Goal: Communication & Community: Answer question/provide support

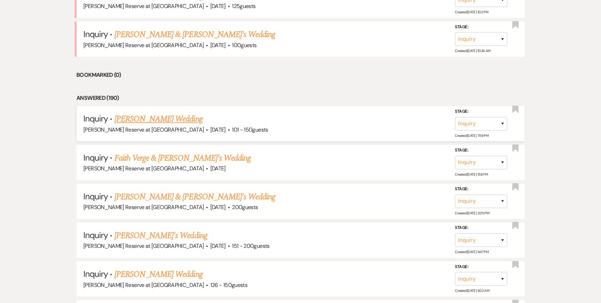
scroll to position [454, 0]
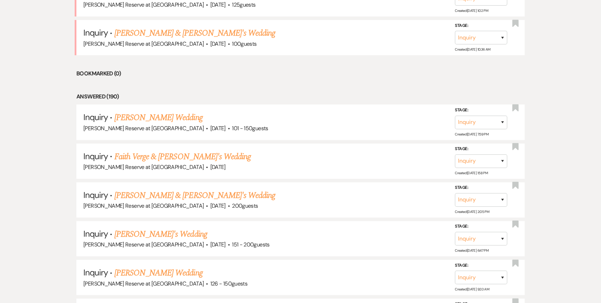
drag, startPoint x: 154, startPoint y: 153, endPoint x: 286, endPoint y: 158, distance: 131.7
click at [154, 153] on link "Faith Verge & [PERSON_NAME]'s Wedding" at bounding box center [182, 156] width 136 height 13
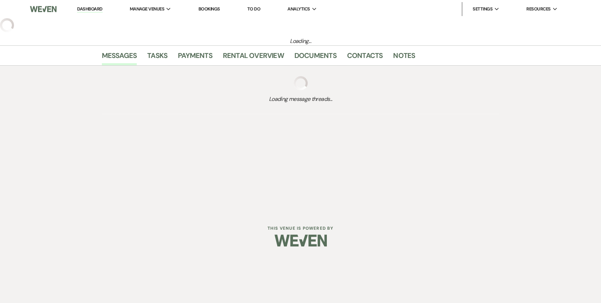
select select "5"
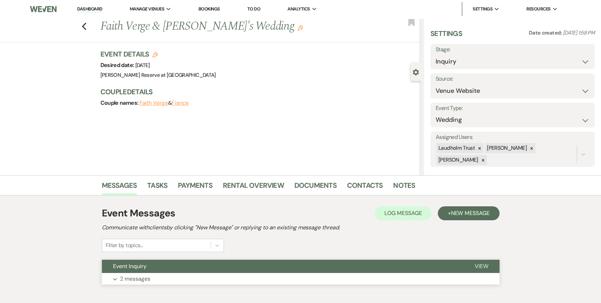
click at [479, 262] on span "View" at bounding box center [482, 265] width 14 height 7
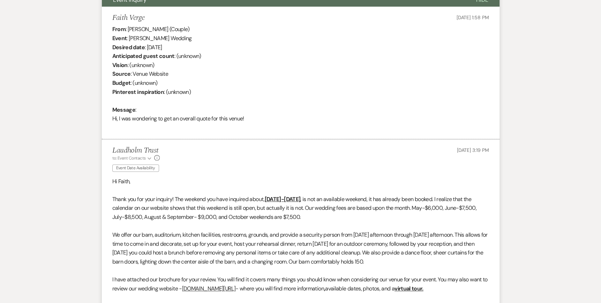
scroll to position [384, 0]
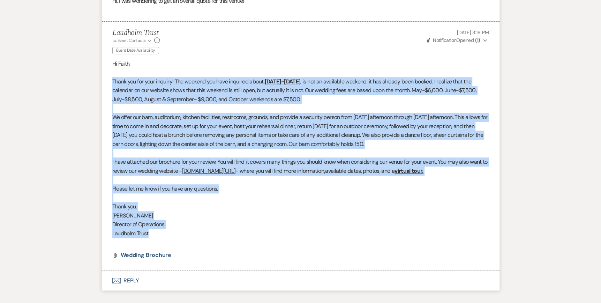
drag, startPoint x: 108, startPoint y: 77, endPoint x: 401, endPoint y: 232, distance: 331.4
click at [401, 232] on li "Laudholm Trust to: Event Contacts Expand Info Event Date Availability [DATE] 3:…" at bounding box center [301, 146] width 398 height 249
copy div "Lorem ips dol sita consect! Adi elitsed doe temp incididu utlab, Etd 85-97, 525…"
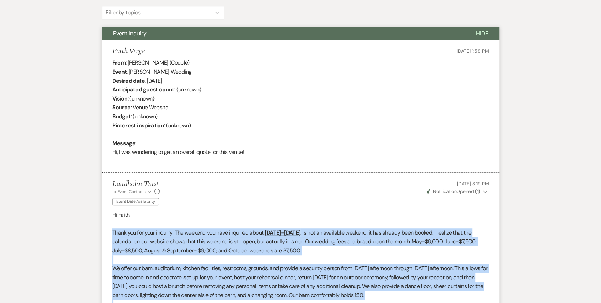
scroll to position [0, 0]
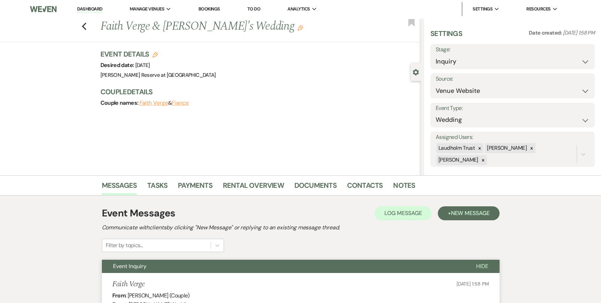
click at [89, 8] on link "Dashboard" at bounding box center [89, 9] width 25 height 7
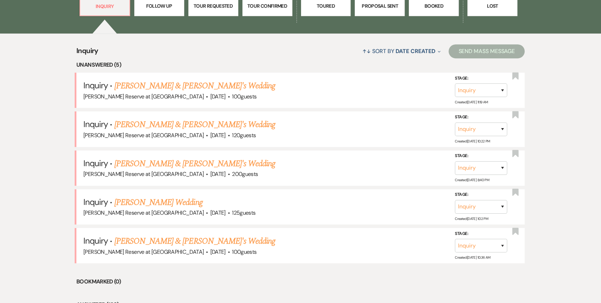
scroll to position [279, 0]
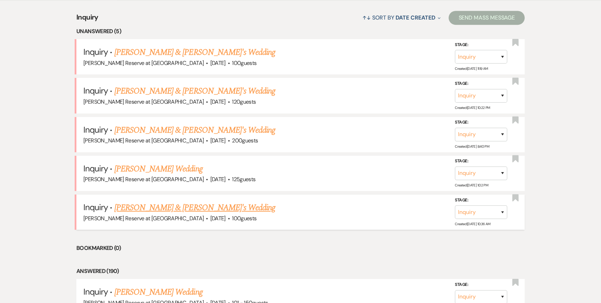
click at [147, 207] on link "[PERSON_NAME] & [PERSON_NAME]'s Wedding" at bounding box center [194, 207] width 161 height 13
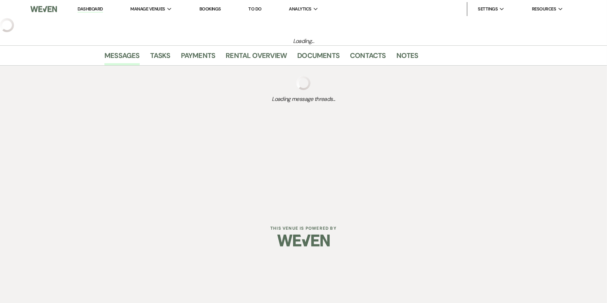
select select "5"
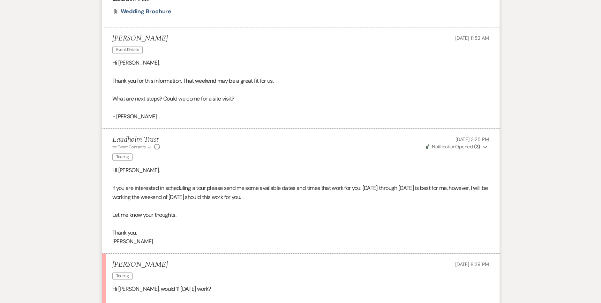
scroll to position [698, 0]
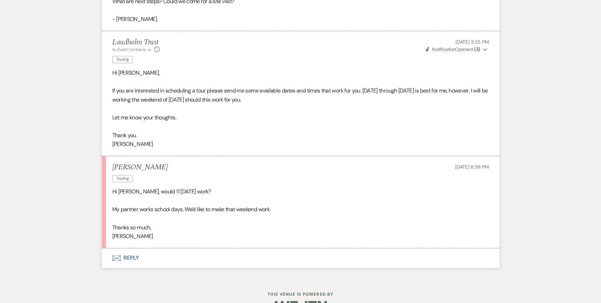
click at [210, 198] on p at bounding box center [300, 200] width 377 height 9
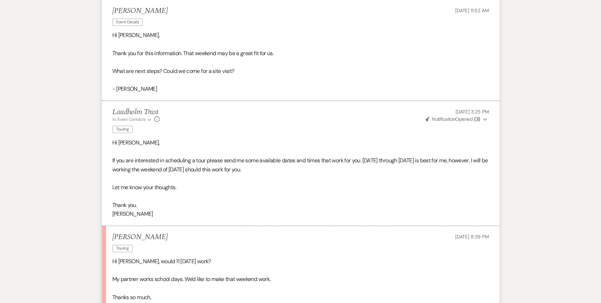
scroll to position [717, 0]
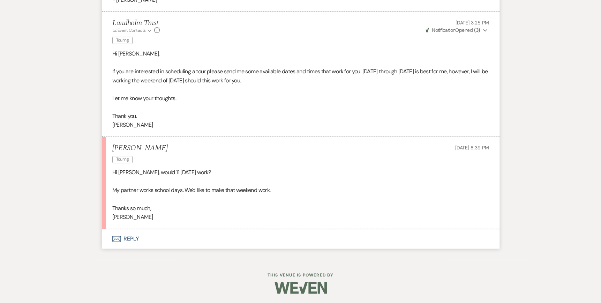
click at [112, 239] on icon "Envelope" at bounding box center [116, 239] width 8 height 6
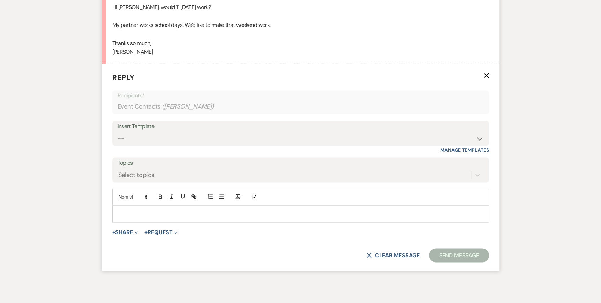
scroll to position [897, 0]
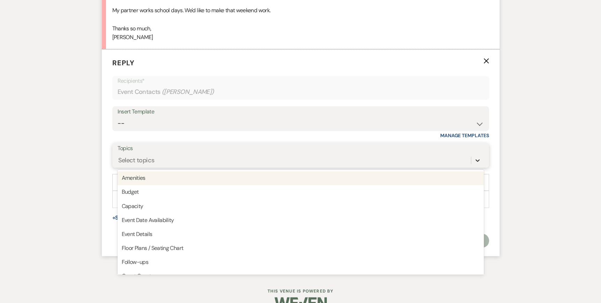
click at [478, 157] on icon at bounding box center [477, 160] width 7 height 7
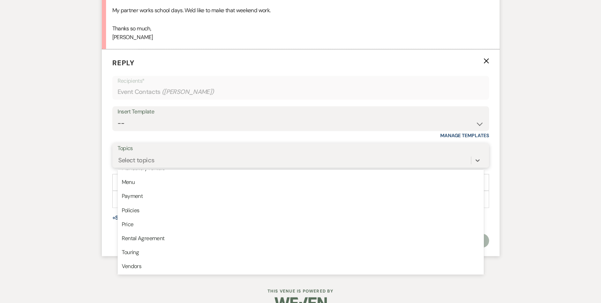
scroll to position [164, 0]
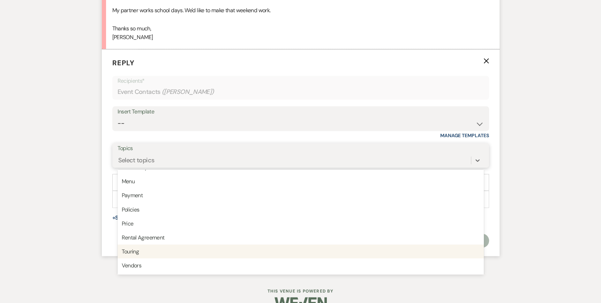
click at [143, 255] on div "Touring" at bounding box center [301, 251] width 366 height 14
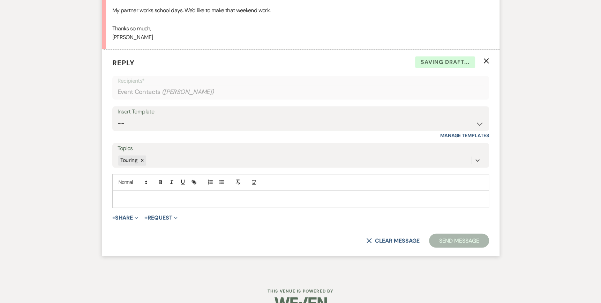
click at [128, 195] on p at bounding box center [301, 199] width 366 height 8
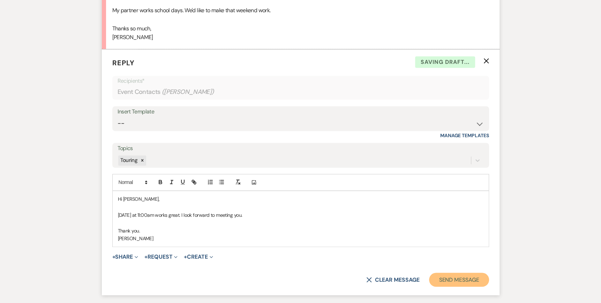
click at [455, 280] on button "Send Message" at bounding box center [459, 280] width 60 height 14
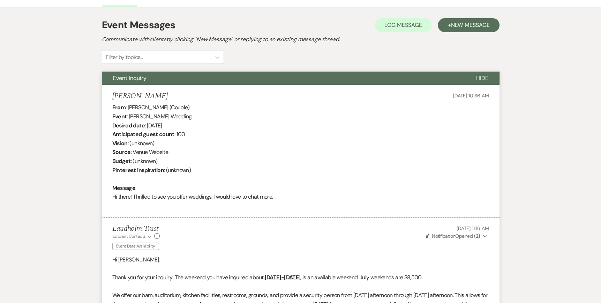
scroll to position [0, 0]
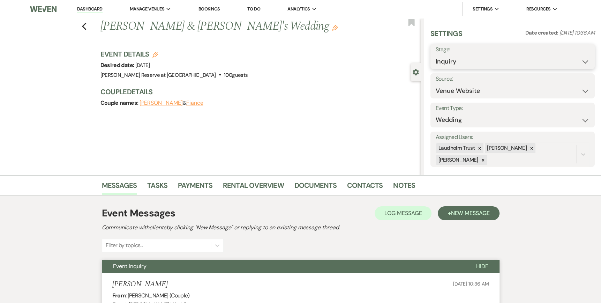
click at [575, 61] on select "Inquiry Follow Up Tour Requested Tour Confirmed Toured Proposal Sent Booked Lost" at bounding box center [513, 62] width 154 height 14
select select "4"
click at [436, 55] on select "Inquiry Follow Up Tour Requested Tour Confirmed Toured Proposal Sent Booked Lost" at bounding box center [513, 62] width 154 height 14
click at [577, 56] on button "Save" at bounding box center [577, 57] width 35 height 14
click at [87, 9] on link "Dashboard" at bounding box center [89, 9] width 25 height 7
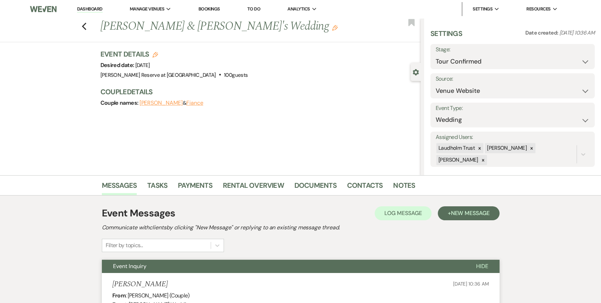
select select "4"
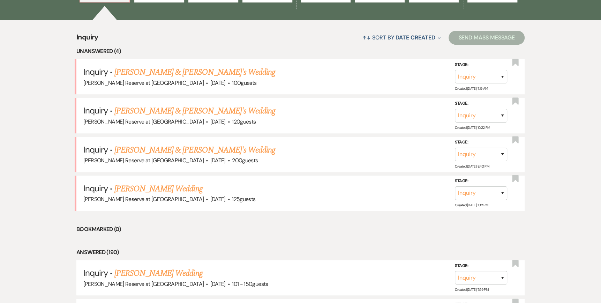
scroll to position [279, 0]
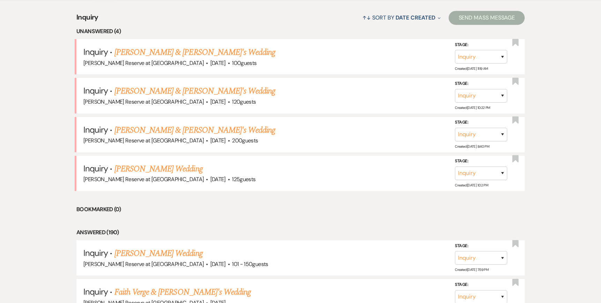
click at [146, 169] on link "[PERSON_NAME] Wedding" at bounding box center [158, 169] width 88 height 13
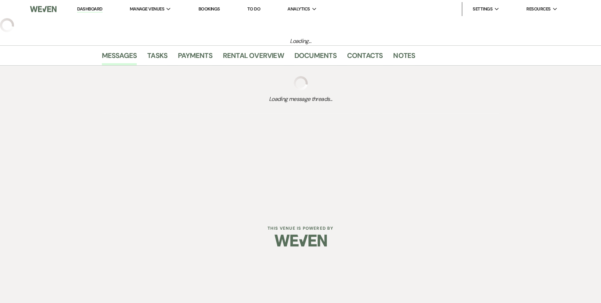
select select "5"
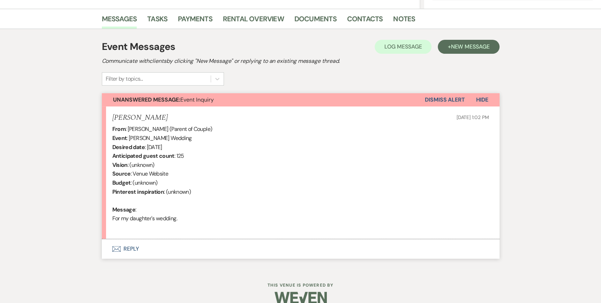
scroll to position [177, 0]
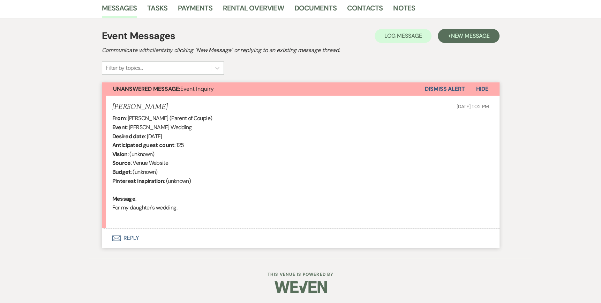
click at [116, 236] on icon "Envelope" at bounding box center [116, 238] width 8 height 6
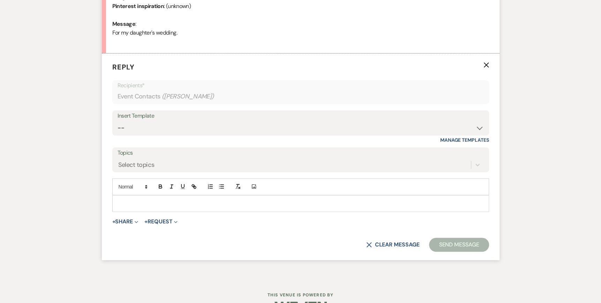
scroll to position [357, 0]
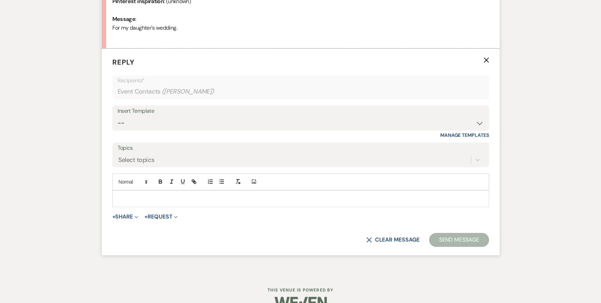
click at [117, 196] on div at bounding box center [301, 199] width 376 height 16
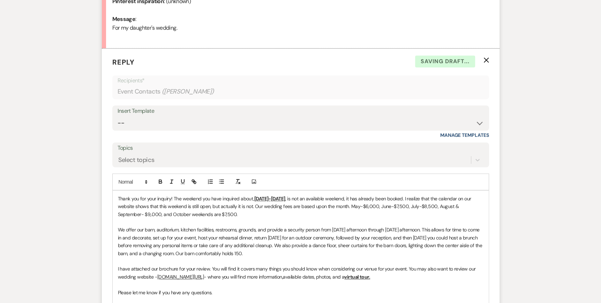
click at [117, 196] on div "Thank you for your inquiry! The weekend you have inquired about, [DATE]-[DATE] …" at bounding box center [301, 269] width 376 height 157
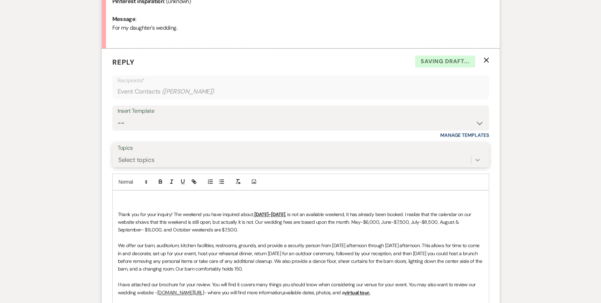
click at [480, 157] on icon at bounding box center [477, 159] width 7 height 7
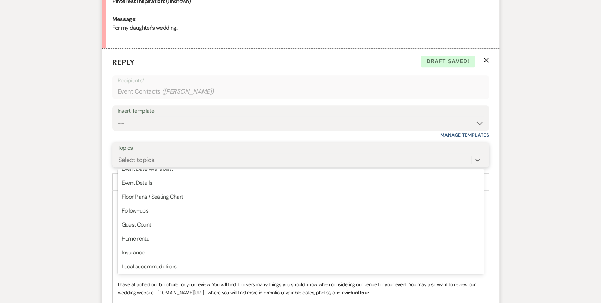
scroll to position [46, 0]
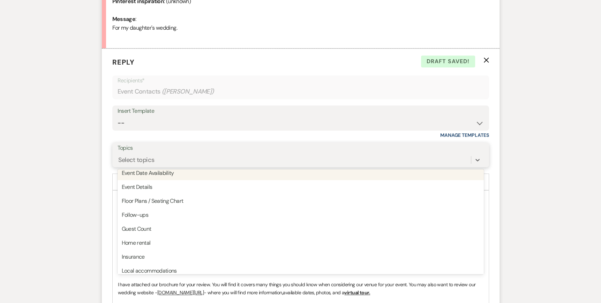
click at [159, 173] on div "Event Date Availability" at bounding box center [301, 173] width 366 height 14
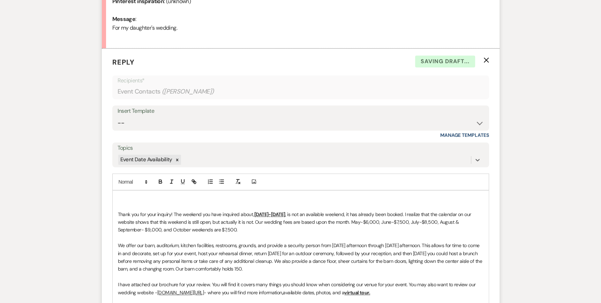
click at [117, 194] on div "﻿ Thank you for your inquiry! The weekend you have inquired about, [DATE]-[DATE…" at bounding box center [301, 277] width 376 height 172
drag, startPoint x: 289, startPoint y: 213, endPoint x: 255, endPoint y: 214, distance: 34.2
click at [255, 214] on u "[DATE]-[DATE]" at bounding box center [269, 214] width 31 height 6
drag, startPoint x: 326, startPoint y: 214, endPoint x: 313, endPoint y: 215, distance: 13.3
click at [313, 215] on span ", is not an available weekend, it has already been booked. I realize that the c…" at bounding box center [295, 222] width 355 height 22
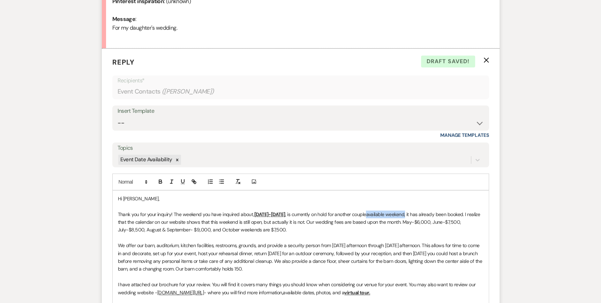
drag, startPoint x: 425, startPoint y: 213, endPoint x: 388, endPoint y: 214, distance: 37.4
click at [388, 214] on span ", is currently on hold for another coupleavailable weekend, it has already been…" at bounding box center [300, 222] width 364 height 22
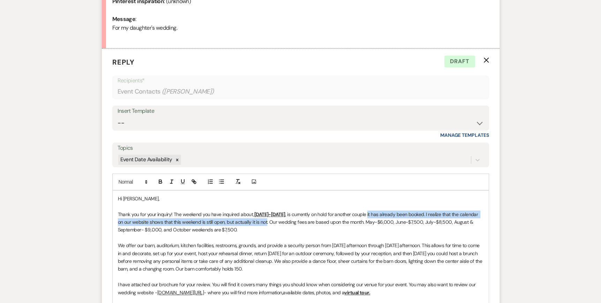
drag, startPoint x: 287, startPoint y: 222, endPoint x: 388, endPoint y: 214, distance: 102.2
click at [388, 214] on span ", is currently on hold for another couple it has already been booked. I realize…" at bounding box center [299, 222] width 362 height 22
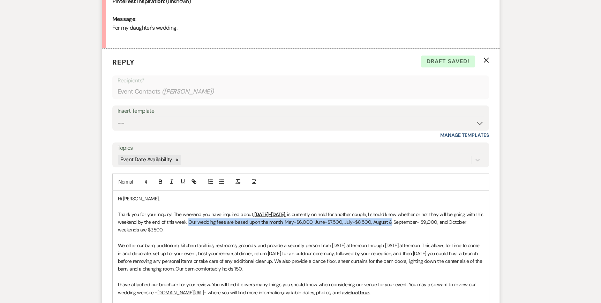
drag, startPoint x: 218, startPoint y: 222, endPoint x: 417, endPoint y: 222, distance: 198.9
click at [417, 222] on span ", is currently on hold for another couple, I should know whether or not they wi…" at bounding box center [301, 222] width 367 height 22
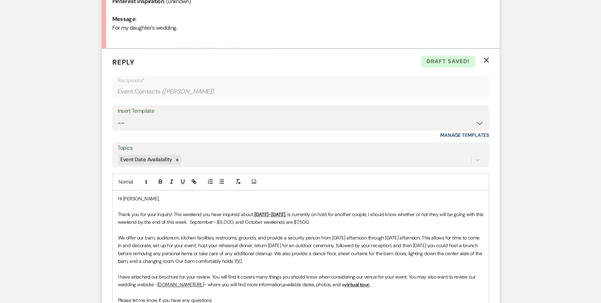
drag, startPoint x: 264, startPoint y: 221, endPoint x: 347, endPoint y: 221, distance: 83.4
click at [347, 221] on p "Thank you for your inquiry! The weekend you have inquired about, [DATE]-[DATE] …" at bounding box center [301, 218] width 366 height 16
drag, startPoint x: 341, startPoint y: 221, endPoint x: 263, endPoint y: 222, distance: 78.5
click at [263, 222] on p "Thank you for your inquiry! The weekend you have inquired about, [DATE]-[DATE] …" at bounding box center [301, 218] width 366 height 16
click at [243, 221] on span ", is currently on hold for another couple, I should know whether or not they wi…" at bounding box center [301, 218] width 367 height 14
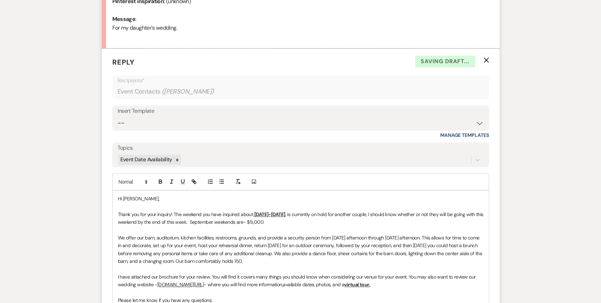
click at [276, 222] on span ", is currently on hold for another couple, I should know whether or not they wi…" at bounding box center [301, 218] width 367 height 14
click at [289, 221] on span ", is currently on hold for another couple, I should know whether or not they wi…" at bounding box center [301, 218] width 367 height 14
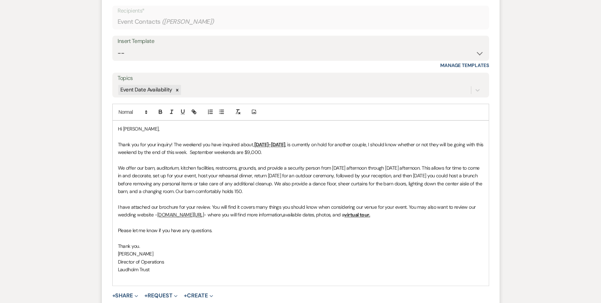
scroll to position [462, 0]
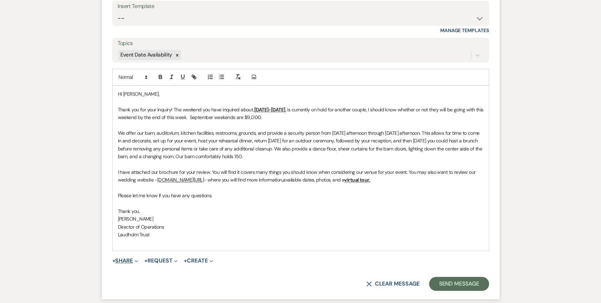
click at [137, 260] on icon "Expand" at bounding box center [136, 260] width 3 height 3
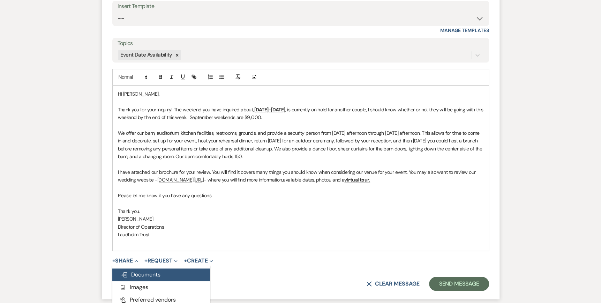
click at [138, 275] on span "Doc Upload Documents" at bounding box center [141, 274] width 40 height 7
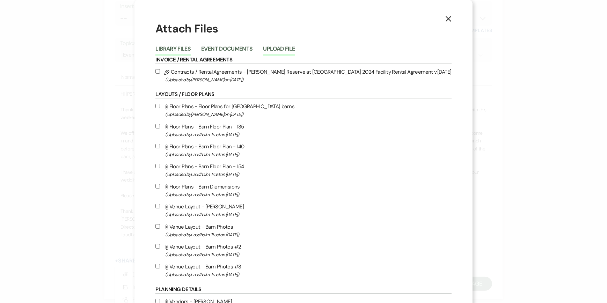
click at [295, 47] on button "Upload File" at bounding box center [279, 51] width 32 height 10
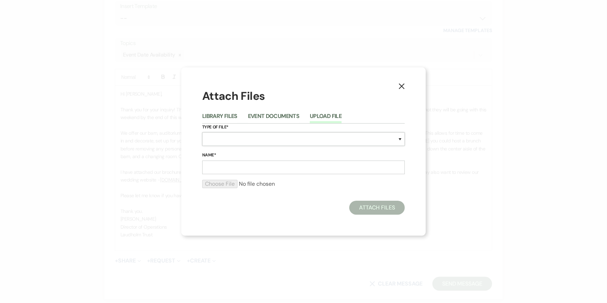
click at [211, 139] on select "Special Event Insurance Vendor Certificate of Insurance Contracts / Rental Agre…" at bounding box center [303, 139] width 202 height 14
select select "43"
click at [202, 132] on select "Special Event Insurance Vendor Certificate of Insurance Contracts / Rental Agre…" at bounding box center [303, 139] width 202 height 14
click at [215, 167] on input "Name*" at bounding box center [303, 168] width 202 height 14
type input "Wedding Brochure"
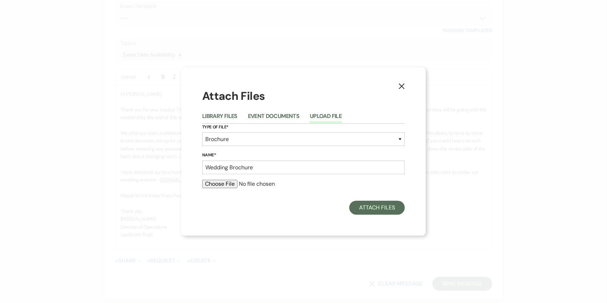
click at [221, 184] on input "file" at bounding box center [303, 184] width 202 height 8
type input "C:\fakepath\Wedding Brochure 2025.pdf"
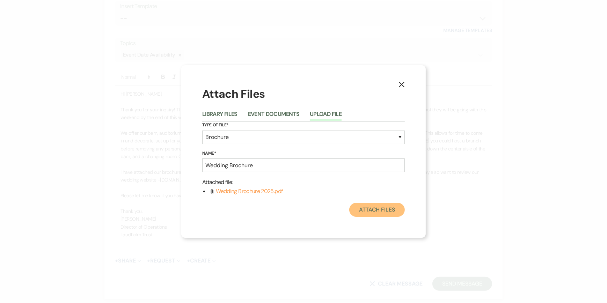
click at [369, 210] on button "Attach Files" at bounding box center [376, 210] width 55 height 14
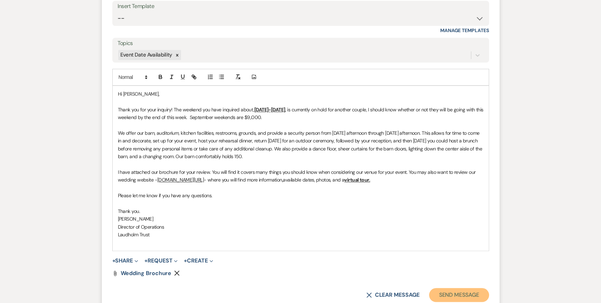
click at [456, 293] on button "Send Message" at bounding box center [459, 295] width 60 height 14
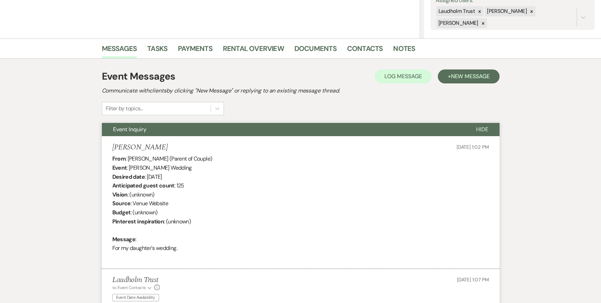
scroll to position [0, 0]
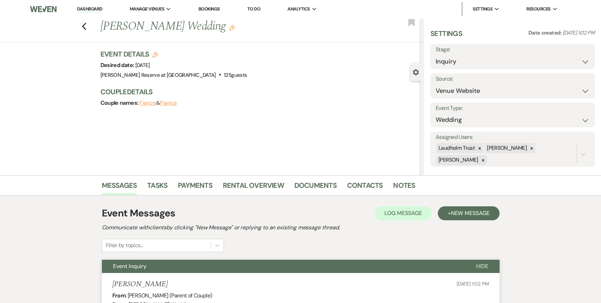
drag, startPoint x: 92, startPoint y: 8, endPoint x: 90, endPoint y: 11, distance: 4.0
click at [92, 8] on link "Dashboard" at bounding box center [89, 9] width 25 height 7
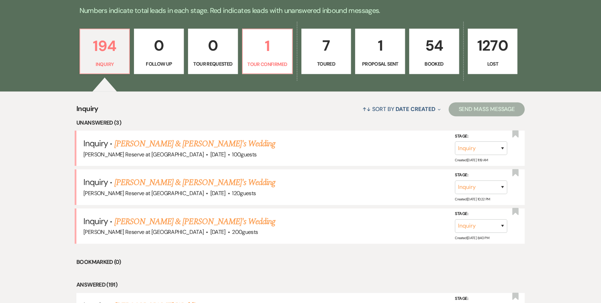
scroll to position [209, 0]
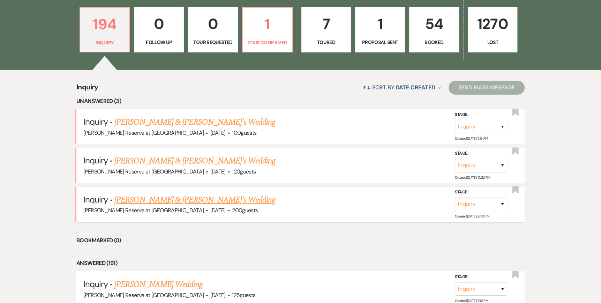
click at [152, 200] on link "[PERSON_NAME] & [PERSON_NAME]'s Wedding" at bounding box center [194, 200] width 161 height 13
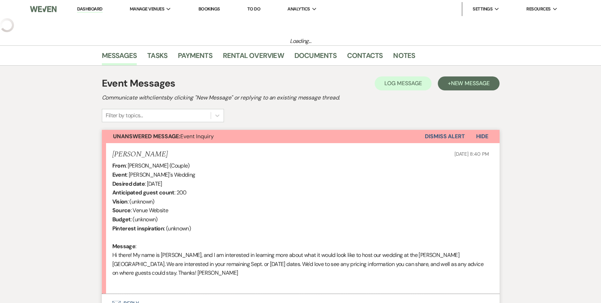
select select "5"
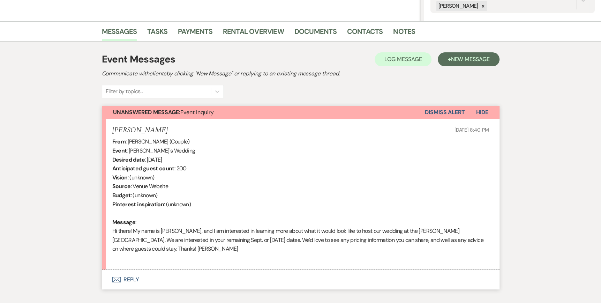
scroll to position [195, 0]
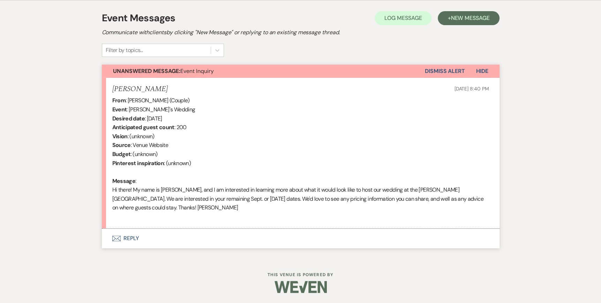
click at [115, 236] on icon "Envelope" at bounding box center [116, 239] width 8 height 6
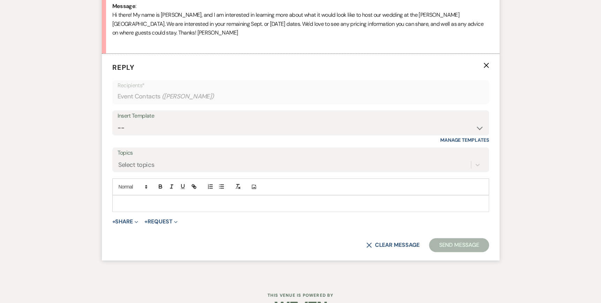
scroll to position [375, 0]
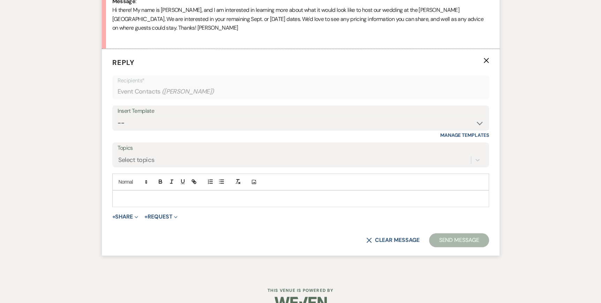
click at [118, 195] on p at bounding box center [301, 199] width 366 height 8
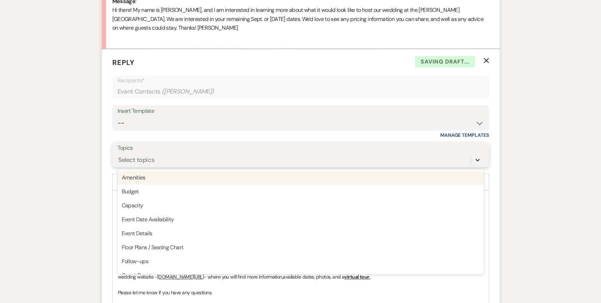
click at [476, 159] on icon at bounding box center [478, 160] width 4 height 2
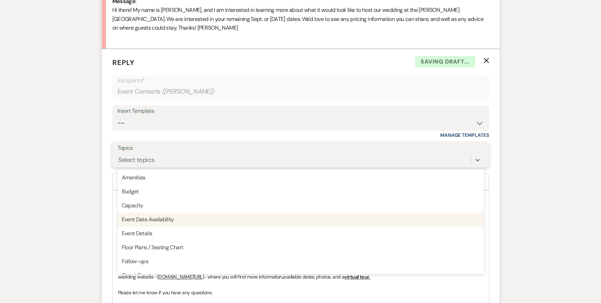
click at [260, 223] on div "Event Date Availability" at bounding box center [301, 220] width 366 height 14
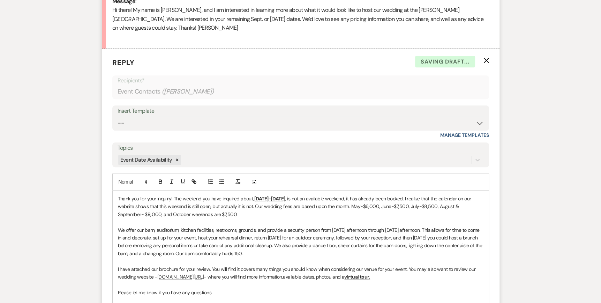
click at [117, 196] on div "Thank you for your inquiry! The weekend you have inquired about, [DATE]-[DATE] …" at bounding box center [301, 269] width 376 height 157
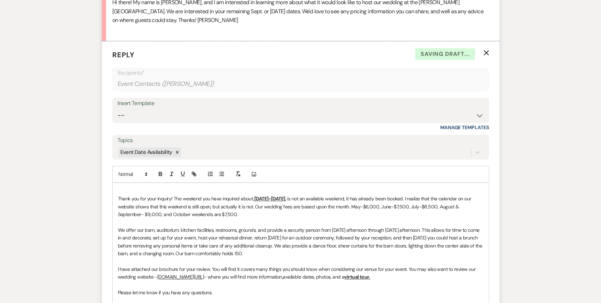
scroll to position [391, 0]
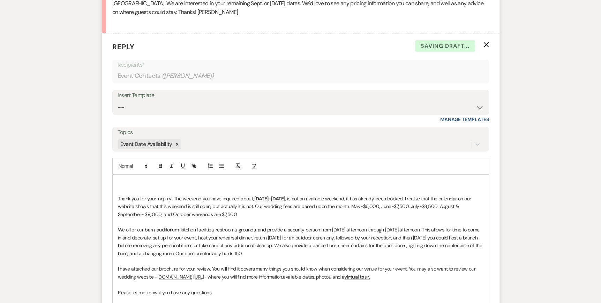
click at [119, 180] on p at bounding box center [301, 183] width 366 height 8
drag, startPoint x: 290, startPoint y: 198, endPoint x: 254, endPoint y: 198, distance: 36.3
click at [254, 198] on p "Thank you for your inquiry! The weekend you have inquired about, [DATE]-[DATE] …" at bounding box center [301, 206] width 366 height 23
drag, startPoint x: 315, startPoint y: 198, endPoint x: 306, endPoint y: 198, distance: 8.8
click at [306, 198] on span ", is not an available weekend, it has already been booked. I realize that the c…" at bounding box center [295, 206] width 355 height 22
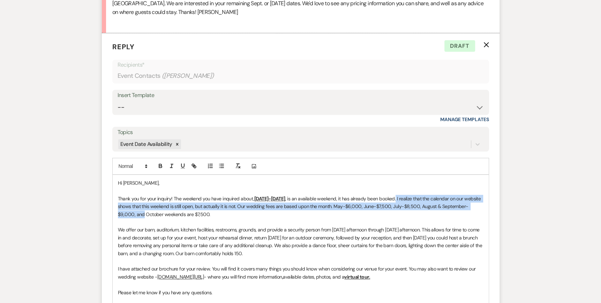
drag, startPoint x: 410, startPoint y: 197, endPoint x: 144, endPoint y: 217, distance: 266.3
click at [144, 217] on p "Thank you for your inquiry! The weekend you have inquired about, [DATE]-[DATE] …" at bounding box center [301, 206] width 366 height 23
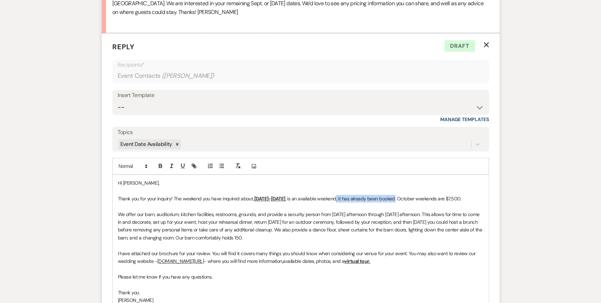
drag, startPoint x: 409, startPoint y: 196, endPoint x: 351, endPoint y: 199, distance: 58.7
click at [351, 199] on span ", is an available weekend, it has already been booked. October weekends are $7,…" at bounding box center [373, 198] width 176 height 6
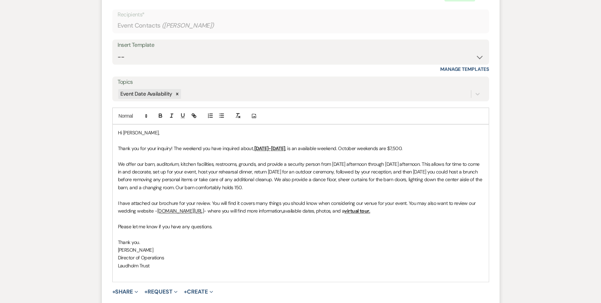
scroll to position [425, 0]
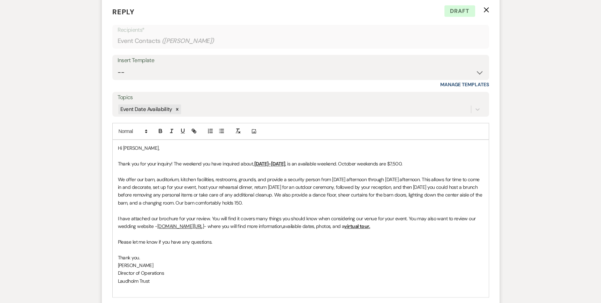
click at [424, 163] on p "Thank you for your inquiry! The weekend you have inquired about, [DATE]-[DATE] …" at bounding box center [301, 164] width 366 height 8
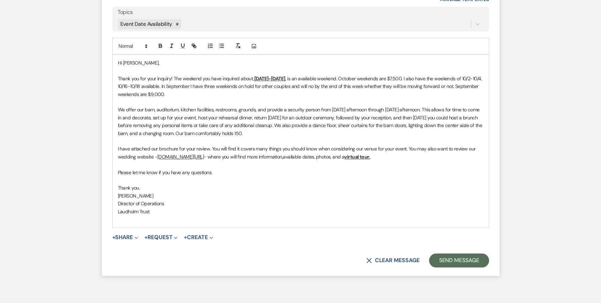
scroll to position [530, 0]
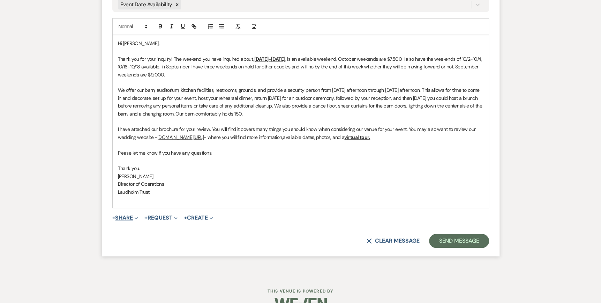
click at [128, 216] on button "+ Share Expand" at bounding box center [125, 218] width 26 height 6
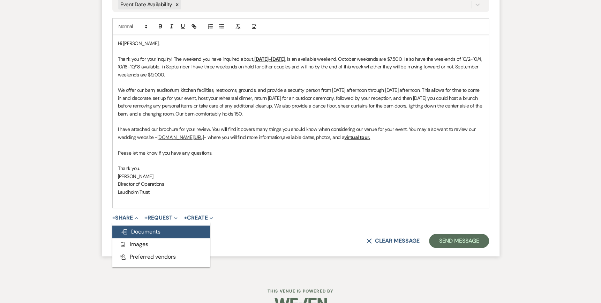
click at [135, 234] on span "Doc Upload Documents" at bounding box center [141, 231] width 40 height 7
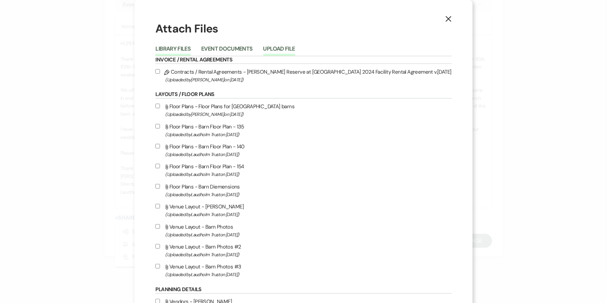
click at [295, 50] on button "Upload File" at bounding box center [279, 51] width 32 height 10
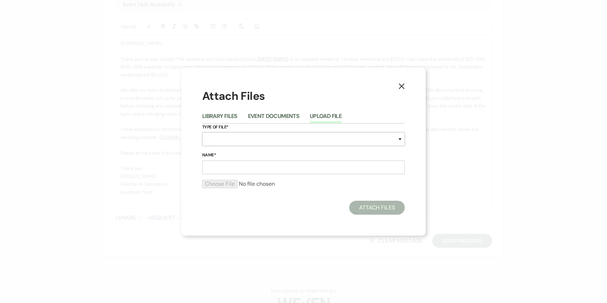
click at [216, 139] on select "Special Event Insurance Vendor Certificate of Insurance Contracts / Rental Agre…" at bounding box center [303, 139] width 202 height 14
select select "43"
click at [202, 132] on select "Special Event Insurance Vendor Certificate of Insurance Contracts / Rental Agre…" at bounding box center [303, 139] width 202 height 14
drag, startPoint x: 211, startPoint y: 166, endPoint x: 215, endPoint y: 164, distance: 4.7
click at [211, 166] on input "Name*" at bounding box center [303, 168] width 202 height 14
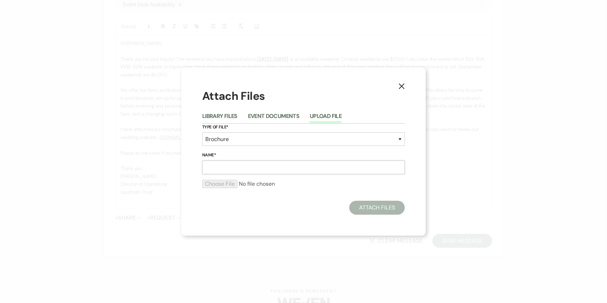
type input "Wedding Brochure"
click at [222, 183] on input "file" at bounding box center [303, 184] width 202 height 8
type input "C:\fakepath\Wedding Brochure 2025.pdf"
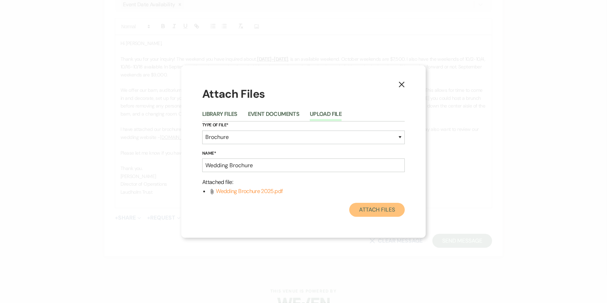
click at [366, 211] on button "Attach Files" at bounding box center [376, 210] width 55 height 14
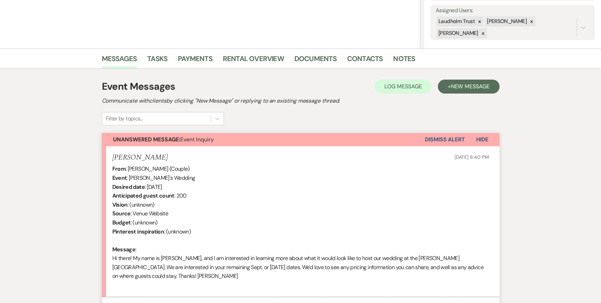
scroll to position [0, 0]
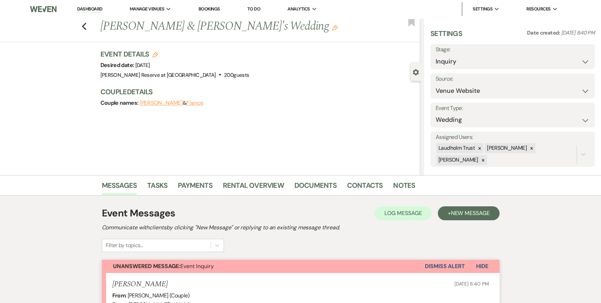
drag, startPoint x: 82, startPoint y: 6, endPoint x: 89, endPoint y: 14, distance: 11.1
click at [82, 6] on link "Dashboard" at bounding box center [89, 9] width 25 height 7
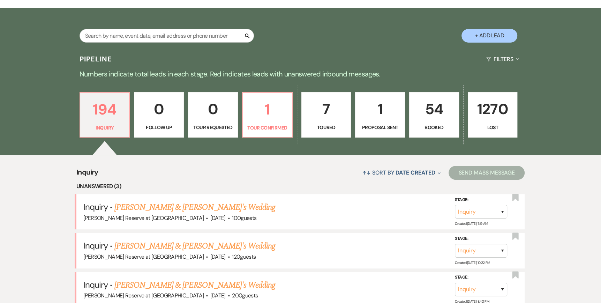
scroll to position [140, 0]
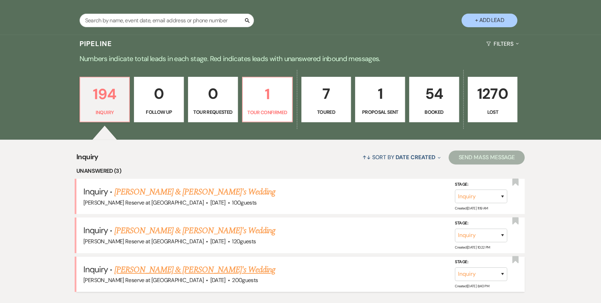
click at [148, 269] on link "[PERSON_NAME] & [PERSON_NAME]'s Wedding" at bounding box center [194, 269] width 161 height 13
select select "5"
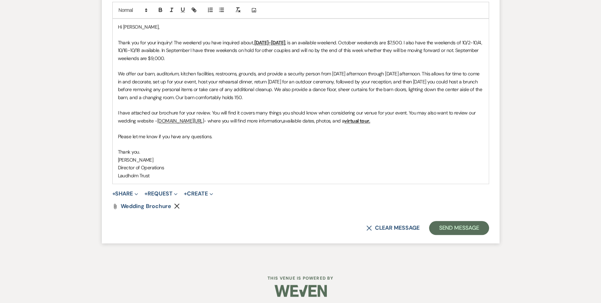
scroll to position [550, 0]
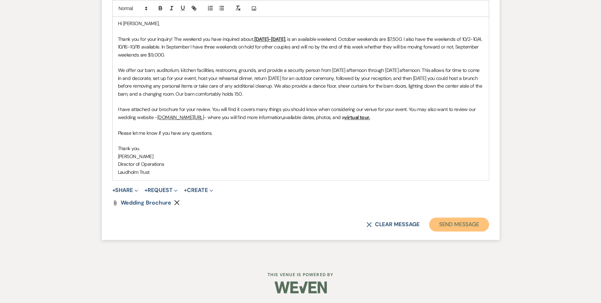
click at [471, 225] on button "Send Message" at bounding box center [459, 224] width 60 height 14
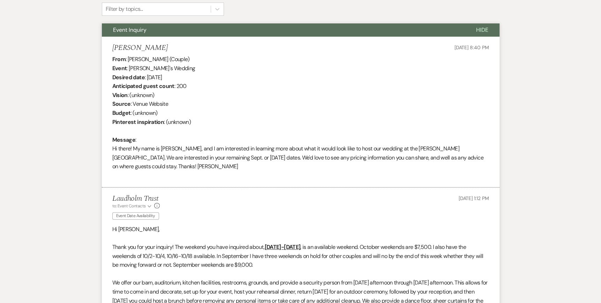
scroll to position [0, 0]
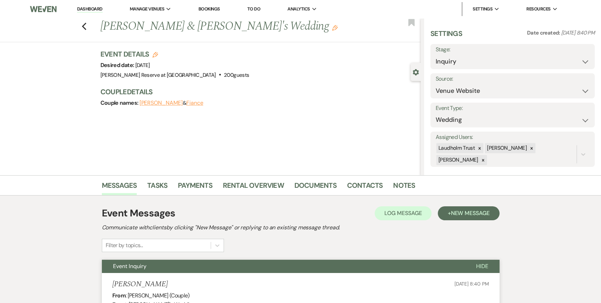
click at [84, 6] on li "Dashboard" at bounding box center [90, 9] width 32 height 14
click at [88, 9] on link "Dashboard" at bounding box center [89, 9] width 25 height 7
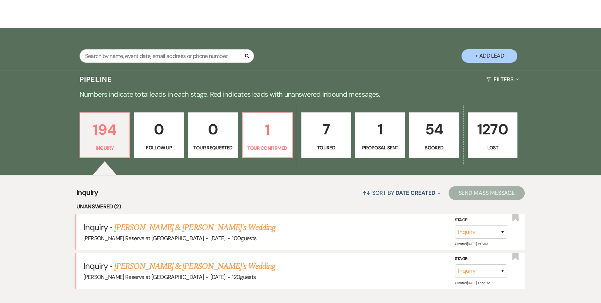
scroll to position [105, 0]
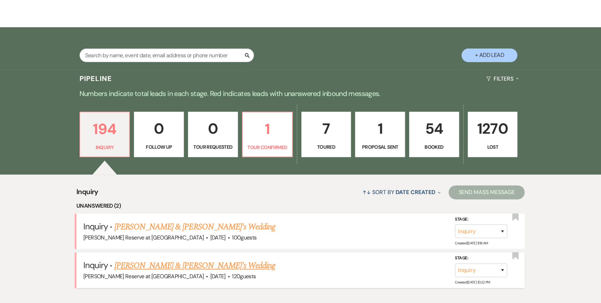
click at [166, 267] on link "[PERSON_NAME] & [PERSON_NAME]'s Wedding" at bounding box center [194, 265] width 161 height 13
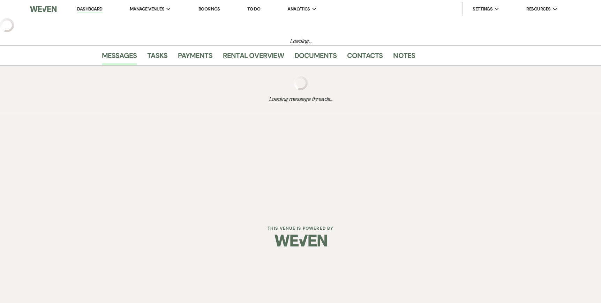
select select "5"
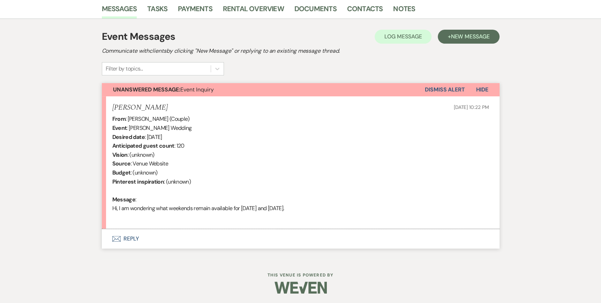
scroll to position [177, 0]
click at [114, 238] on use "button" at bounding box center [116, 238] width 8 height 6
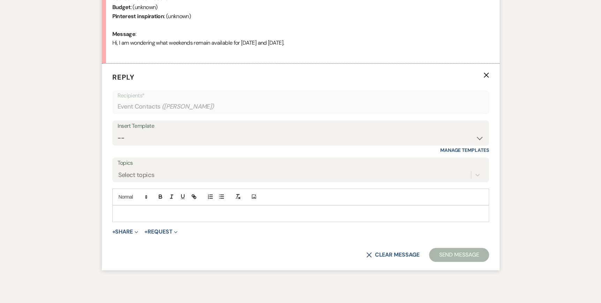
scroll to position [357, 0]
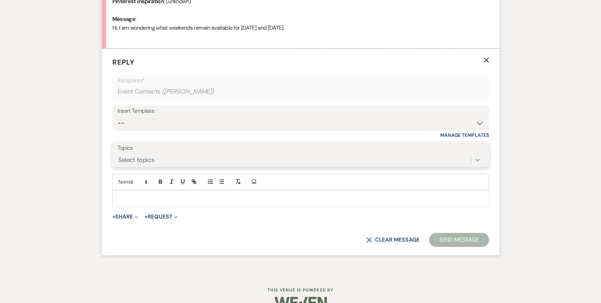
click at [476, 158] on icon at bounding box center [477, 159] width 7 height 7
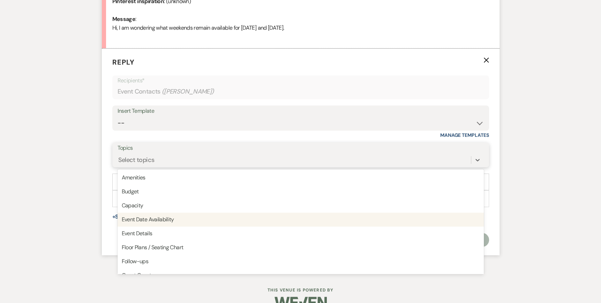
click at [338, 224] on div "Event Date Availability" at bounding box center [301, 220] width 366 height 14
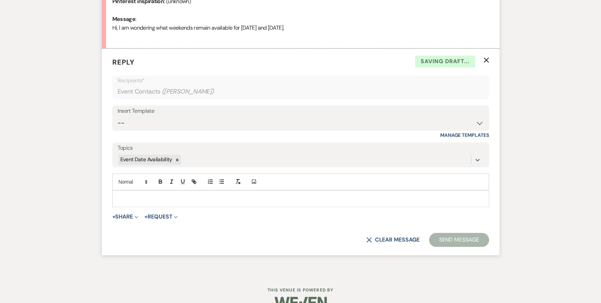
click at [120, 196] on p at bounding box center [301, 199] width 366 height 8
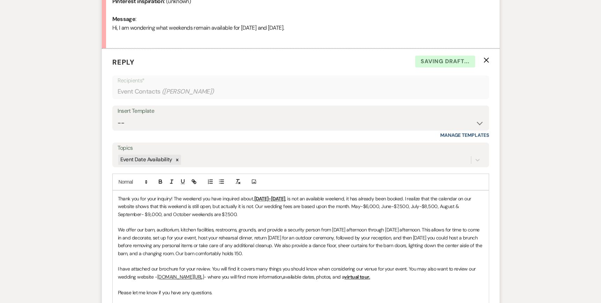
click at [117, 195] on div "Thank you for your inquiry! The weekend you have inquired about, [DATE]-[DATE] …" at bounding box center [301, 269] width 376 height 157
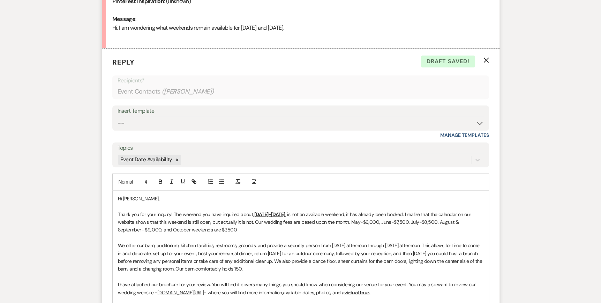
drag, startPoint x: 289, startPoint y: 213, endPoint x: 255, endPoint y: 212, distance: 33.5
click at [255, 212] on u "[DATE]-[DATE]" at bounding box center [269, 214] width 31 height 6
drag, startPoint x: 262, startPoint y: 222, endPoint x: 199, endPoint y: 238, distance: 64.8
click at [95, 215] on div "Messages Tasks Payments Rental Overview Documents Contacts Notes Event Messages…" at bounding box center [300, 124] width 601 height 612
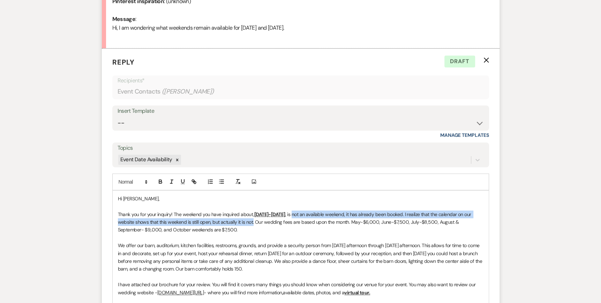
drag, startPoint x: 262, startPoint y: 220, endPoint x: 312, endPoint y: 217, distance: 50.7
click at [312, 217] on p "Thank you for your inquiry! The weekend you have inquired about, [DATE]-[DATE] …" at bounding box center [301, 221] width 366 height 23
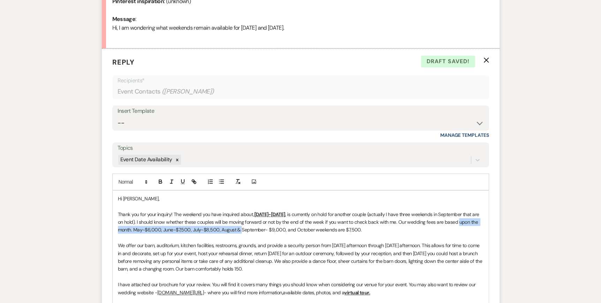
drag, startPoint x: 258, startPoint y: 228, endPoint x: 105, endPoint y: 231, distance: 152.9
click at [105, 231] on form "Reply X Draft saved! Recipients* Event Contacts ( [PERSON_NAME] ) Insert Templa…" at bounding box center [301, 230] width 398 height 363
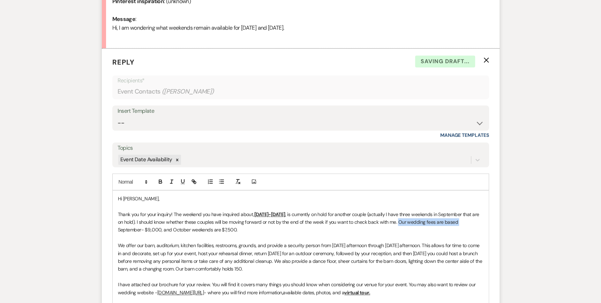
drag, startPoint x: 465, startPoint y: 219, endPoint x: 416, endPoint y: 220, distance: 49.2
click at [416, 220] on p "Thank you for your inquiry! The weekend you have inquired about, [DATE]-[DATE] …" at bounding box center [301, 221] width 366 height 23
click at [442, 218] on span ", is currently on hold for another couple (actually I have three weekends in Se…" at bounding box center [299, 222] width 363 height 22
click at [135, 229] on span ", is currently on hold for another couple (actually I have three weekends in Se…" at bounding box center [299, 222] width 363 height 22
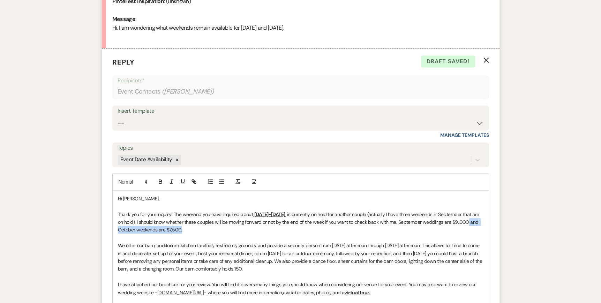
drag, startPoint x: 211, startPoint y: 227, endPoint x: 134, endPoint y: 229, distance: 77.9
click at [134, 229] on p "Thank you for your inquiry! The weekend you have inquired about, [DATE]-[DATE] …" at bounding box center [301, 221] width 366 height 23
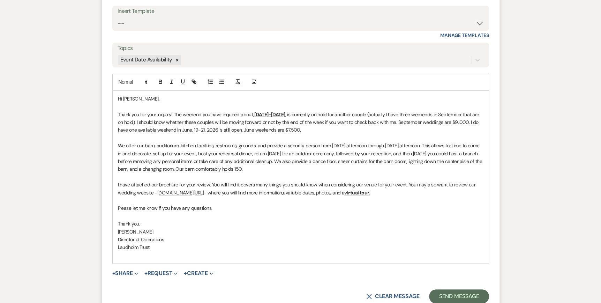
scroll to position [462, 0]
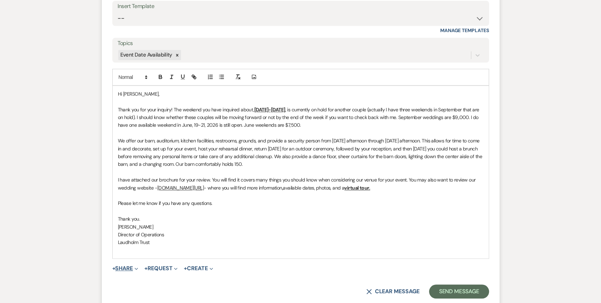
click at [136, 269] on icon "Expand" at bounding box center [136, 268] width 3 height 3
click at [140, 279] on span "Doc Upload Documents" at bounding box center [141, 281] width 40 height 7
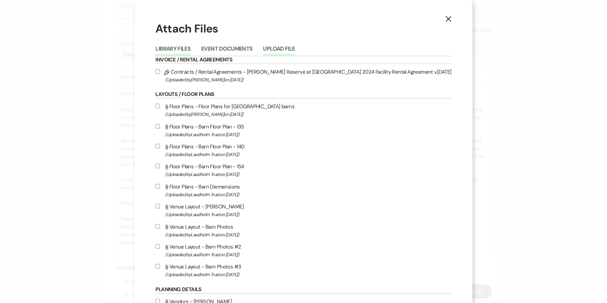
click at [295, 46] on button "Upload File" at bounding box center [279, 51] width 32 height 10
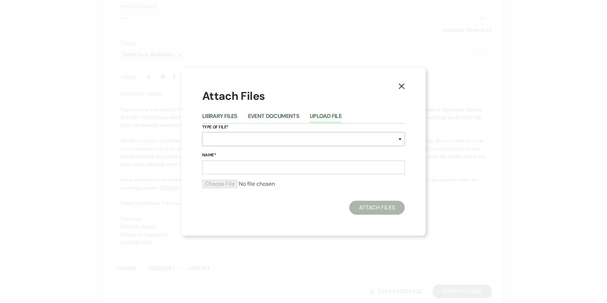
click at [209, 139] on select "Special Event Insurance Vendor Certificate of Insurance Contracts / Rental Agre…" at bounding box center [303, 139] width 202 height 14
select select "43"
click at [202, 132] on select "Special Event Insurance Vendor Certificate of Insurance Contracts / Rental Agre…" at bounding box center [303, 139] width 202 height 14
click at [210, 170] on input "Name*" at bounding box center [303, 168] width 202 height 14
type input "Wedding Brochure"
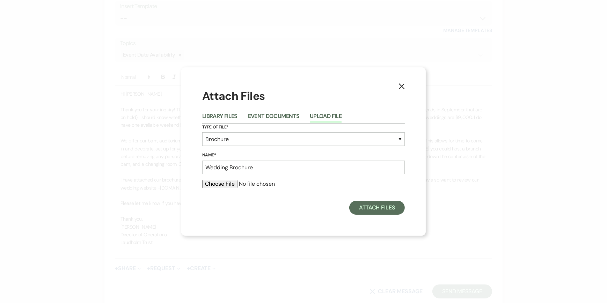
click at [224, 184] on input "file" at bounding box center [303, 184] width 202 height 8
type input "C:\fakepath\Wedding Brochure 2025.pdf"
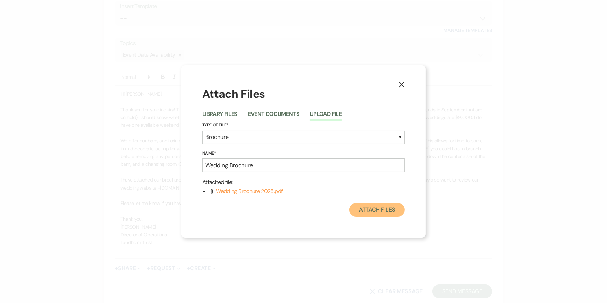
click at [379, 212] on button "Attach Files" at bounding box center [376, 210] width 55 height 14
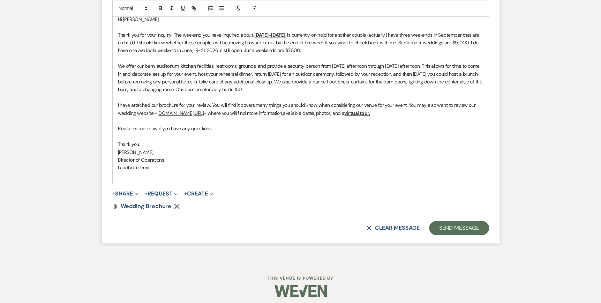
scroll to position [540, 0]
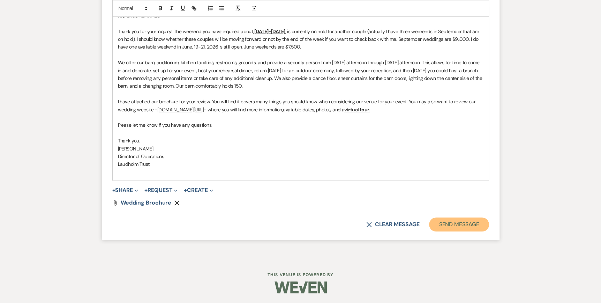
click at [462, 225] on button "Send Message" at bounding box center [459, 224] width 60 height 14
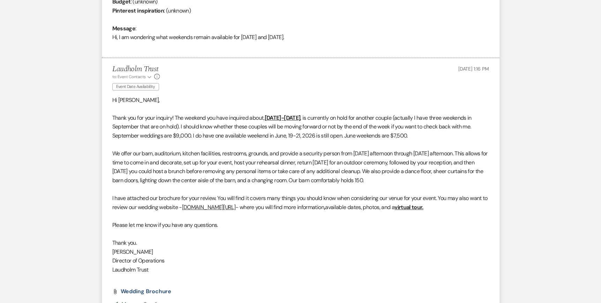
scroll to position [0, 0]
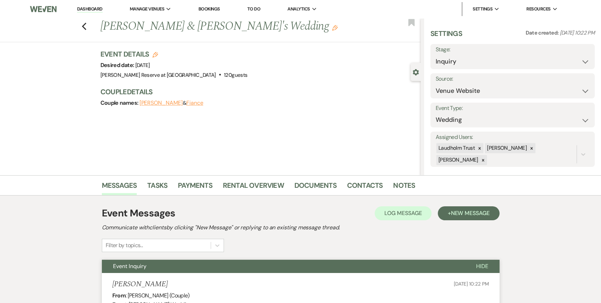
click at [92, 10] on link "Dashboard" at bounding box center [89, 9] width 25 height 7
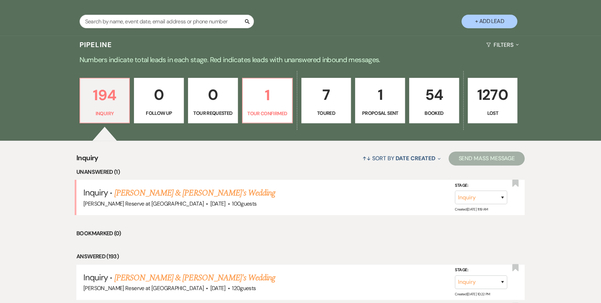
scroll to position [140, 0]
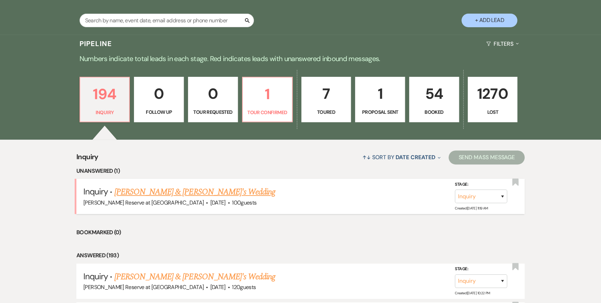
click at [167, 191] on link "[PERSON_NAME] & [PERSON_NAME]'s Wedding" at bounding box center [194, 192] width 161 height 13
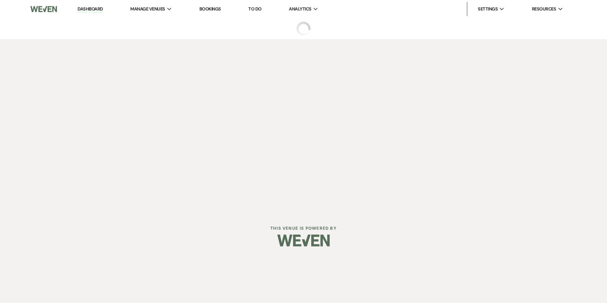
select select "5"
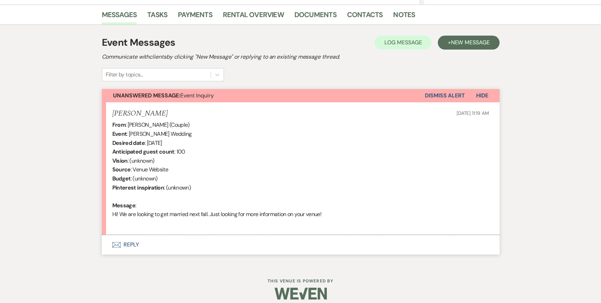
scroll to position [174, 0]
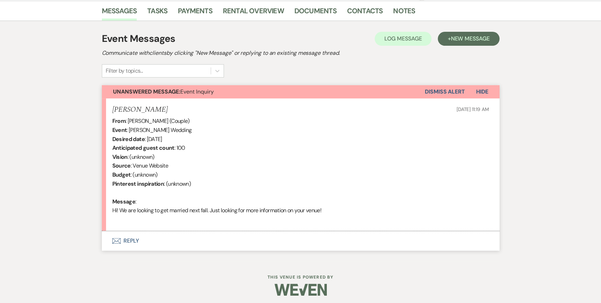
click at [119, 239] on use "button" at bounding box center [116, 241] width 8 height 6
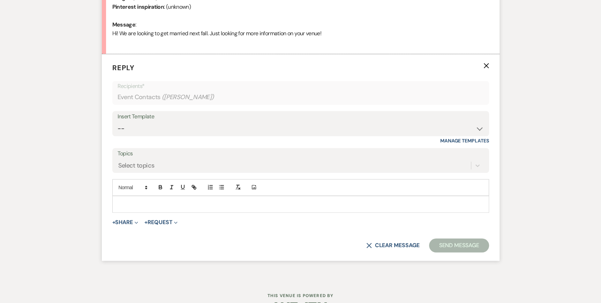
scroll to position [357, 0]
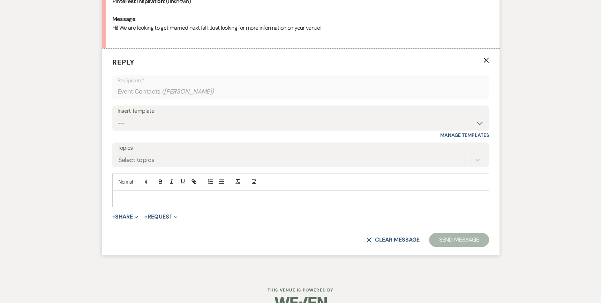
click at [116, 196] on div at bounding box center [301, 199] width 376 height 16
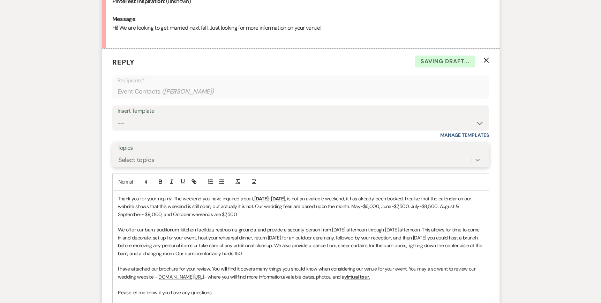
click at [480, 158] on icon at bounding box center [477, 159] width 7 height 7
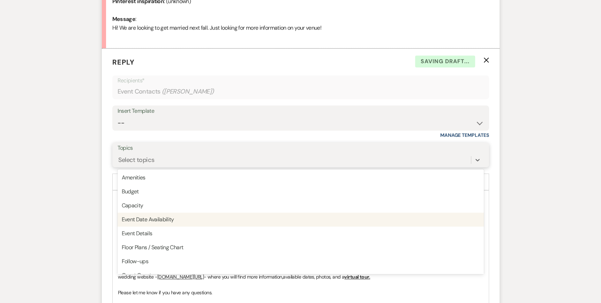
click at [165, 220] on div "Event Date Availability" at bounding box center [301, 220] width 366 height 14
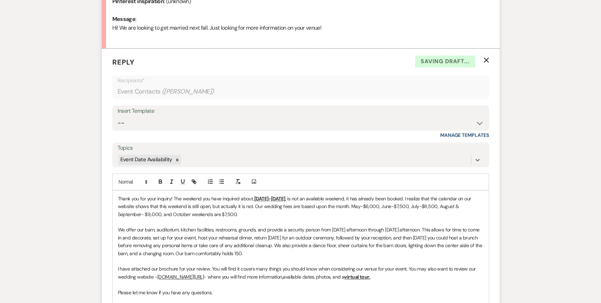
click at [116, 196] on div "Thank you for your inquiry! The weekend you have inquired about, [DATE]-[DATE] …" at bounding box center [301, 269] width 376 height 157
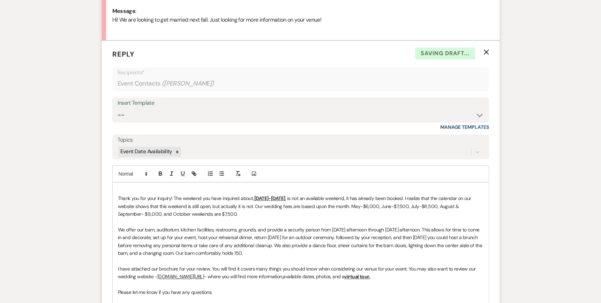
scroll to position [373, 0]
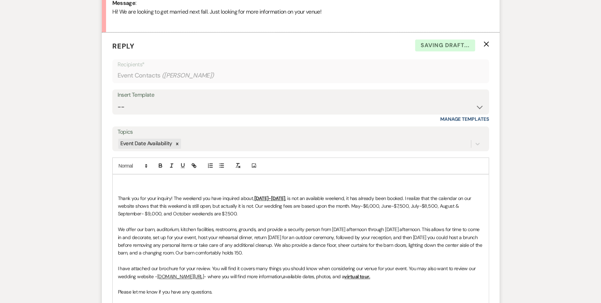
click at [121, 188] on p at bounding box center [301, 190] width 366 height 8
click at [123, 183] on p at bounding box center [301, 183] width 366 height 8
drag, startPoint x: 289, startPoint y: 198, endPoint x: 255, endPoint y: 198, distance: 34.2
click at [255, 198] on u "[DATE]-[DATE]" at bounding box center [269, 198] width 31 height 6
drag, startPoint x: 354, startPoint y: 197, endPoint x: 302, endPoint y: 199, distance: 52.0
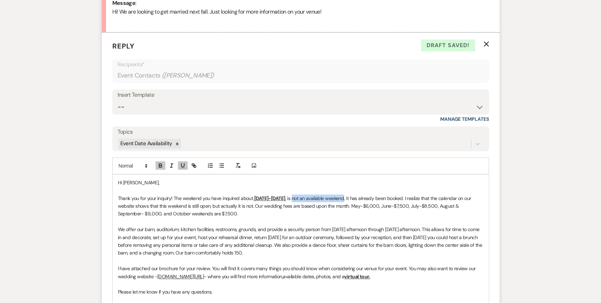
click at [302, 199] on span ", is not an available weekend, it has already been booked. I realize that the c…" at bounding box center [295, 206] width 355 height 22
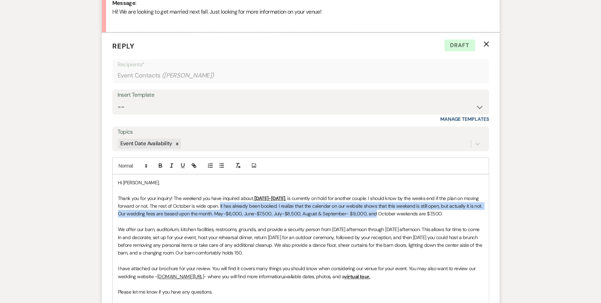
drag, startPoint x: 383, startPoint y: 212, endPoint x: 236, endPoint y: 206, distance: 147.4
click at [236, 206] on span ", is currently on hold for another couple. I should know by the weeks end if th…" at bounding box center [301, 206] width 366 height 22
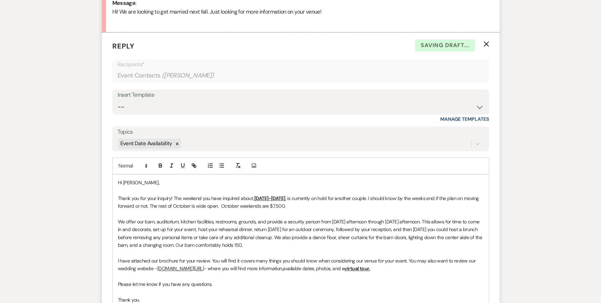
click at [237, 205] on span ", is currently on hold for another couple. I should know by the weeks end if th…" at bounding box center [299, 202] width 362 height 14
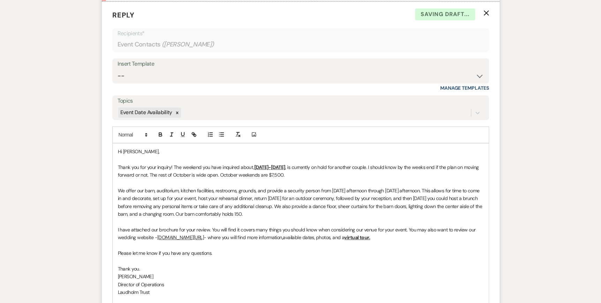
scroll to position [513, 0]
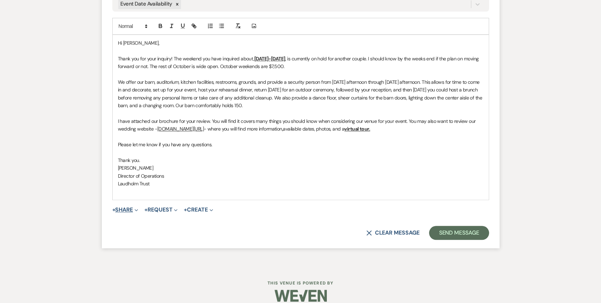
click at [133, 208] on button "+ Share Expand" at bounding box center [125, 210] width 26 height 6
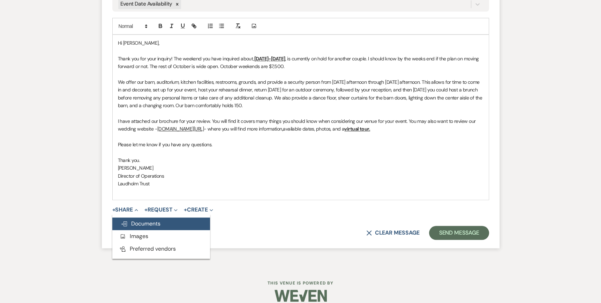
click at [142, 226] on button "Doc Upload Documents" at bounding box center [161, 223] width 98 height 13
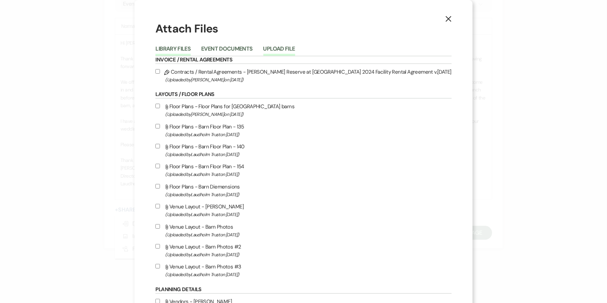
click at [295, 46] on button "Upload File" at bounding box center [279, 51] width 32 height 10
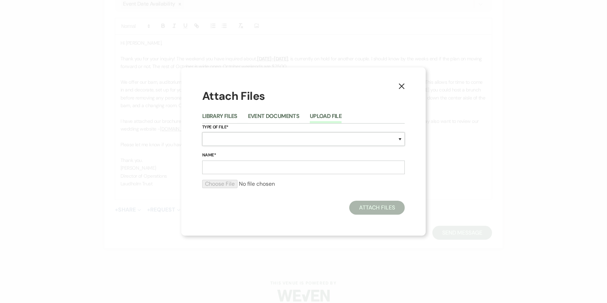
click at [225, 140] on select "Special Event Insurance Vendor Certificate of Insurance Contracts / Rental Agre…" at bounding box center [303, 139] width 202 height 14
select select "43"
click at [202, 132] on select "Special Event Insurance Vendor Certificate of Insurance Contracts / Rental Agre…" at bounding box center [303, 139] width 202 height 14
click at [227, 165] on input "Name*" at bounding box center [303, 168] width 202 height 14
type input "Wedding Brochure"
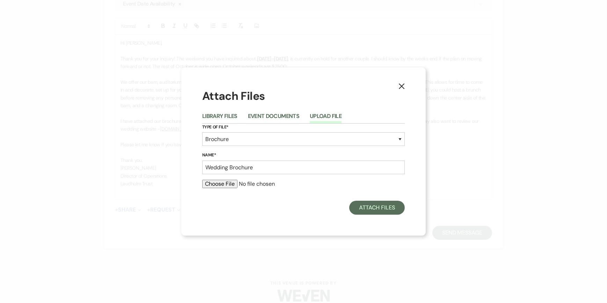
click at [227, 186] on input "file" at bounding box center [303, 184] width 202 height 8
type input "C:\fakepath\Wedding Brochure 2025.pdf"
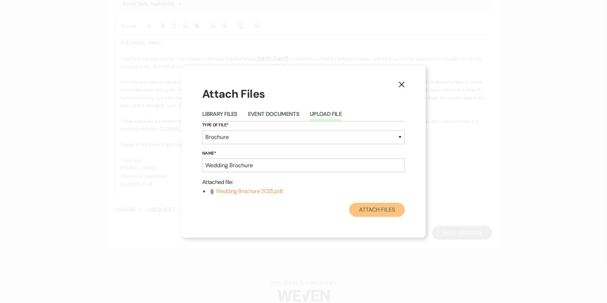
click at [371, 211] on button "Attach Files" at bounding box center [376, 210] width 55 height 14
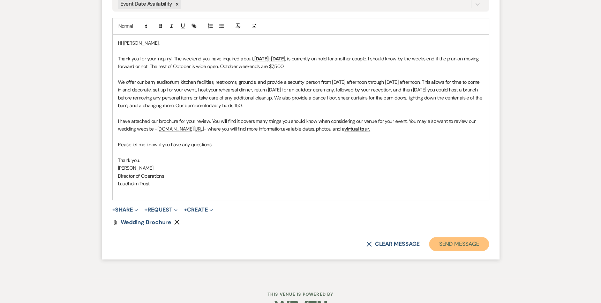
drag, startPoint x: 460, startPoint y: 241, endPoint x: 466, endPoint y: 240, distance: 6.3
click at [463, 240] on button "Send Message" at bounding box center [459, 244] width 60 height 14
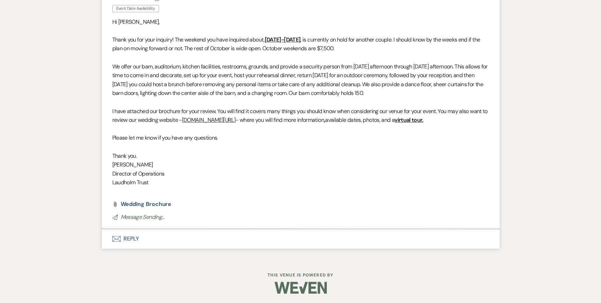
scroll to position [0, 0]
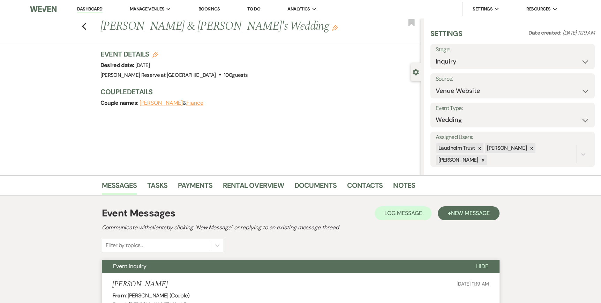
click at [84, 8] on link "Dashboard" at bounding box center [89, 9] width 25 height 7
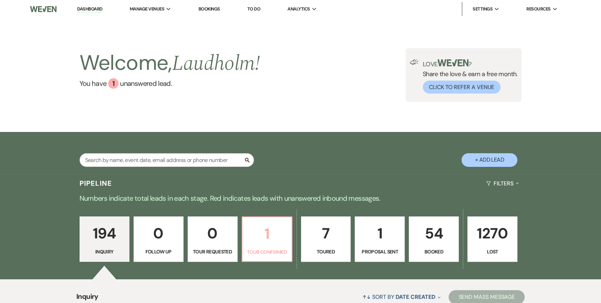
click at [275, 244] on p "1" at bounding box center [267, 233] width 41 height 23
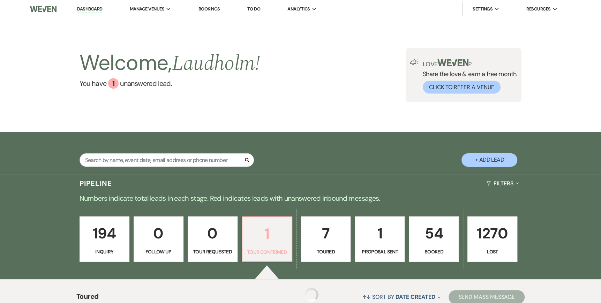
select select "4"
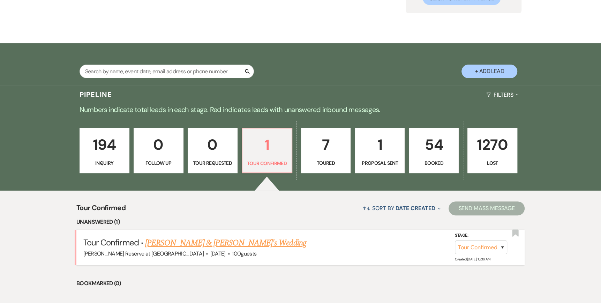
scroll to position [105, 0]
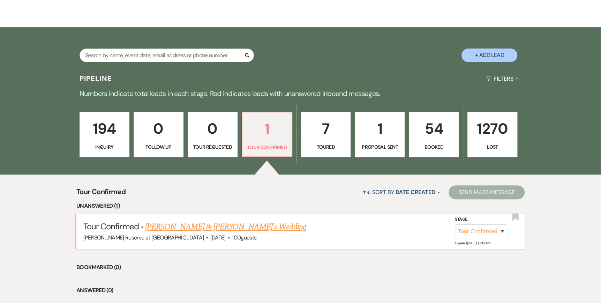
click at [204, 226] on link "[PERSON_NAME] & [PERSON_NAME]'s Wedding" at bounding box center [225, 227] width 161 height 13
select select "4"
select select "5"
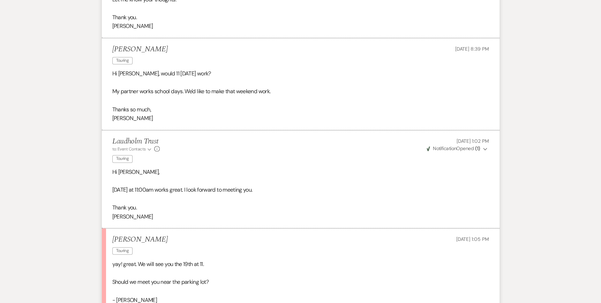
scroll to position [898, 0]
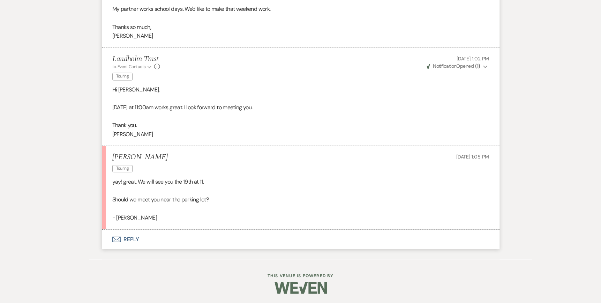
click at [113, 239] on icon "Envelope" at bounding box center [116, 239] width 8 height 6
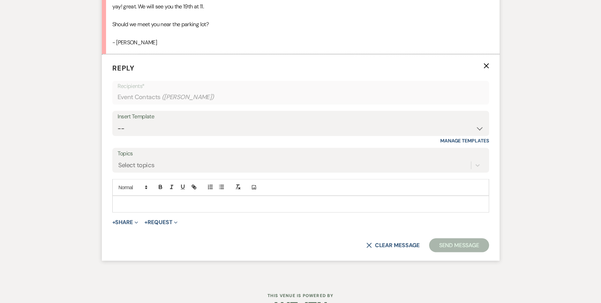
scroll to position [1078, 0]
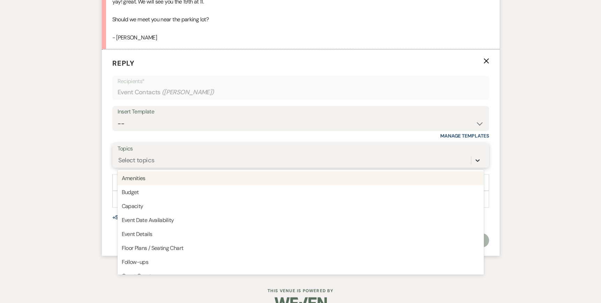
click at [474, 157] on icon at bounding box center [477, 160] width 7 height 7
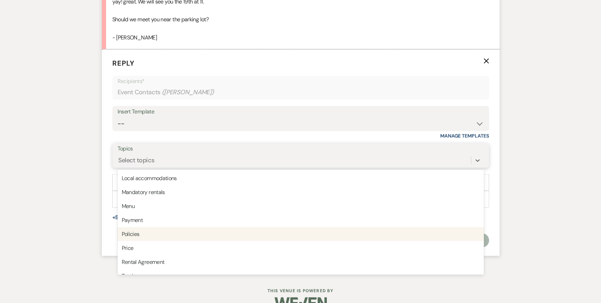
scroll to position [177, 0]
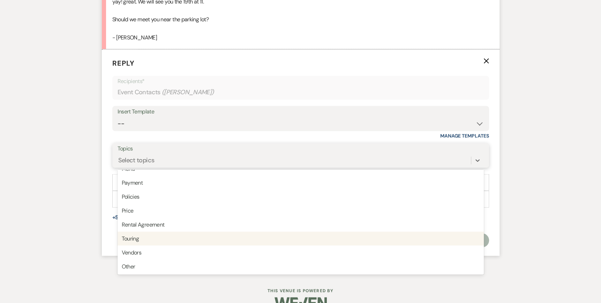
click at [142, 238] on div "Touring" at bounding box center [301, 238] width 366 height 14
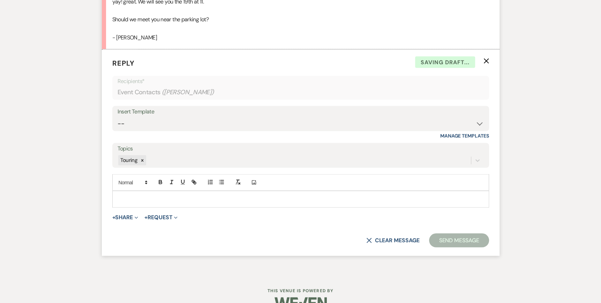
click at [128, 197] on p at bounding box center [301, 199] width 366 height 8
click at [448, 240] on button "Send Message" at bounding box center [459, 240] width 60 height 14
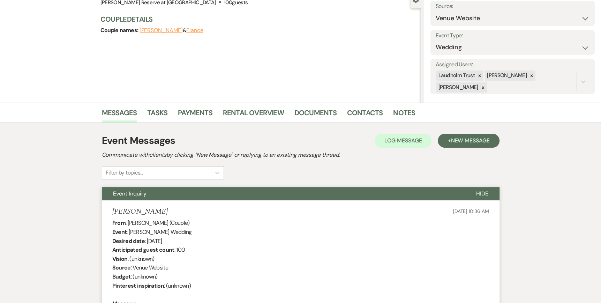
scroll to position [0, 0]
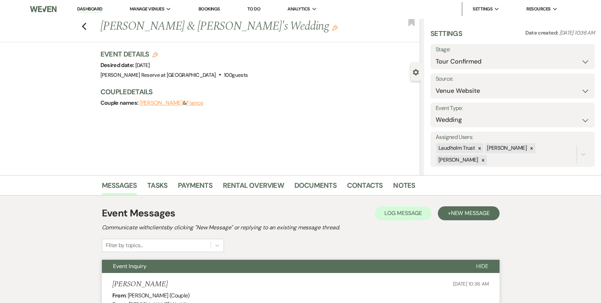
click at [91, 7] on link "Dashboard" at bounding box center [89, 9] width 25 height 7
